Goal: Navigation & Orientation: Find specific page/section

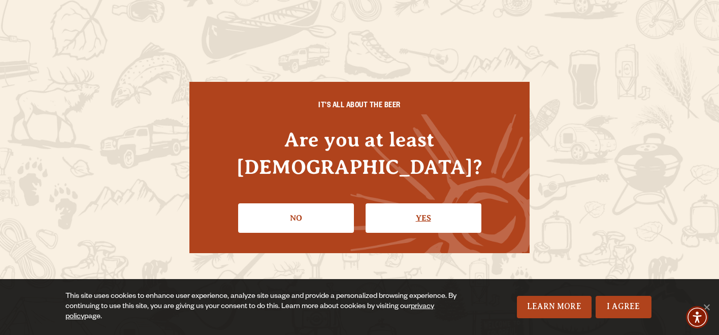
click at [457, 211] on link "Yes" at bounding box center [424, 217] width 116 height 29
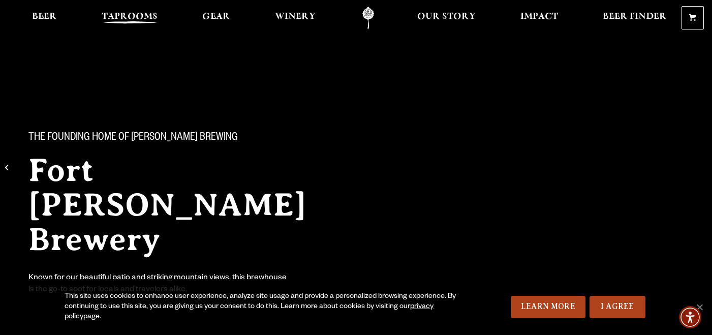
click at [135, 20] on span "Taprooms" at bounding box center [130, 17] width 56 height 8
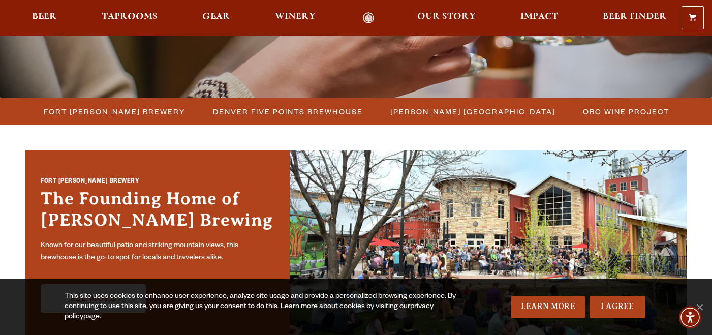
scroll to position [233, 0]
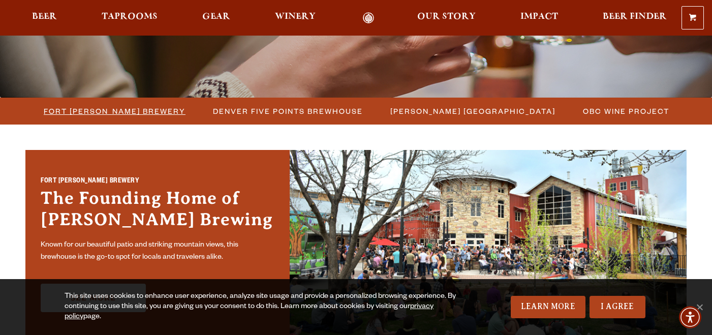
click at [128, 115] on span "Fort [PERSON_NAME] Brewery" at bounding box center [115, 111] width 142 height 15
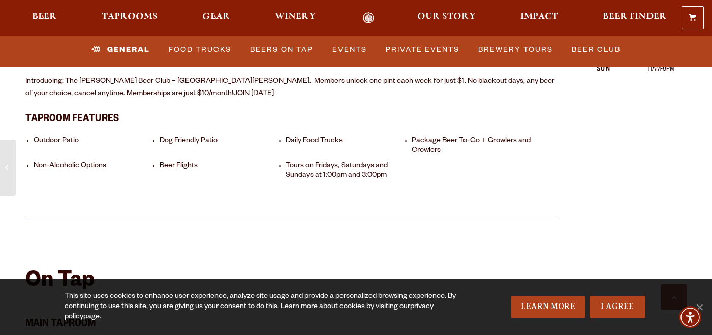
scroll to position [774, 0]
